Goal: Navigation & Orientation: Go to known website

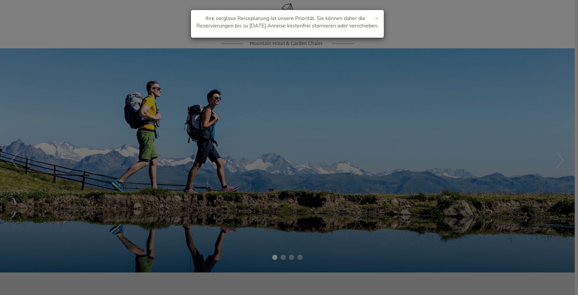
click at [379, 20] on div "× Ihre sorglose Reiseplanung ist unsere Priorität. Sie können daher die Reservi…" at bounding box center [287, 24] width 193 height 28
click at [379, 17] on div "× Ihre sorglose Reiseplanung ist unsere Priorität. Sie können daher die Reservi…" at bounding box center [287, 24] width 193 height 28
click at [375, 19] on span "×" at bounding box center [377, 18] width 4 height 9
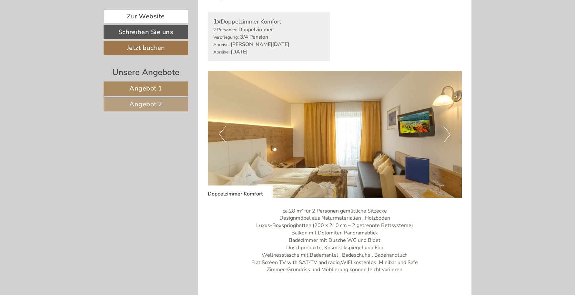
scroll to position [353, 0]
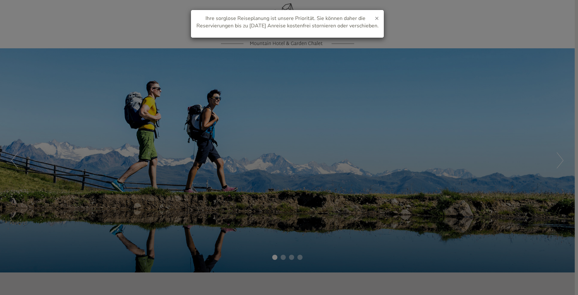
click at [378, 19] on span "×" at bounding box center [377, 18] width 4 height 9
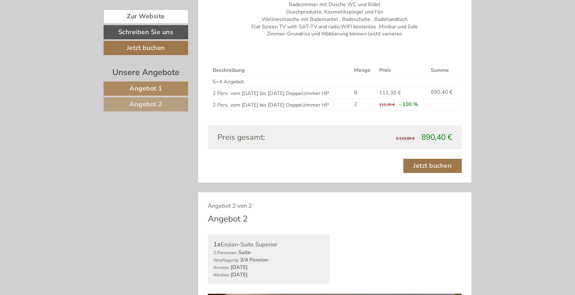
scroll to position [637, 0]
